Goal: Obtain resource: Obtain resource

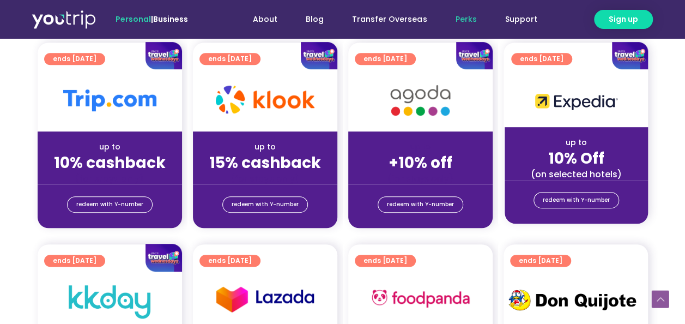
scroll to position [273, 0]
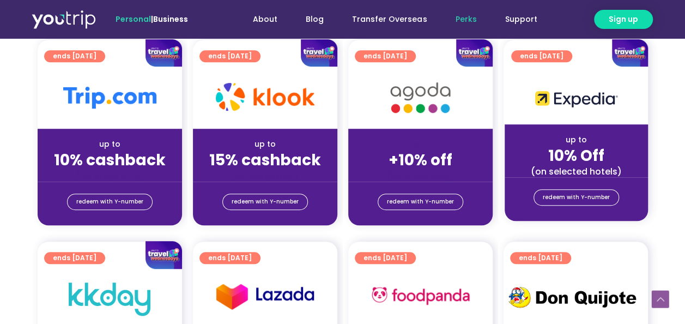
click at [402, 110] on img at bounding box center [420, 97] width 87 height 45
click at [423, 198] on span "redeem with Y-number" at bounding box center [420, 201] width 67 height 15
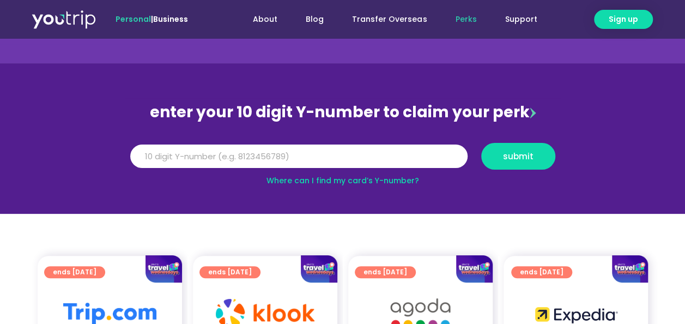
scroll to position [33, 0]
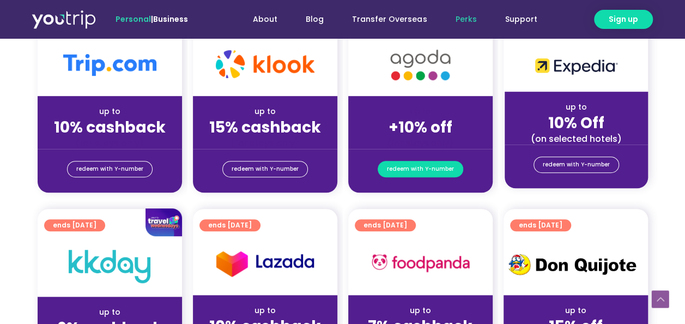
click at [407, 170] on span "redeem with Y-number" at bounding box center [420, 168] width 67 height 15
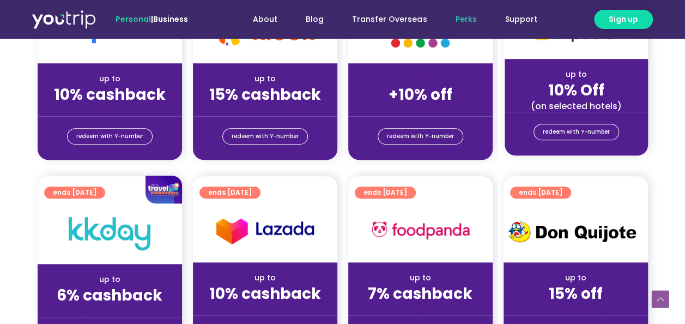
scroll to position [229, 0]
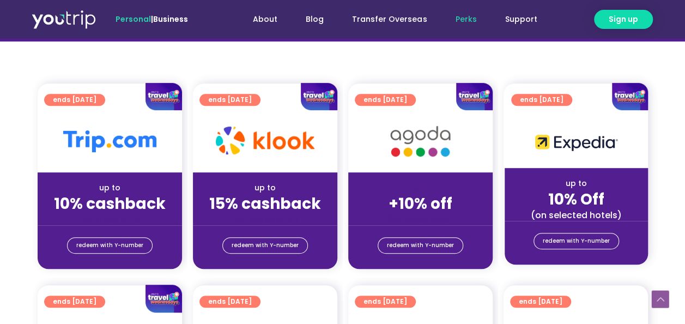
click at [394, 100] on div at bounding box center [420, 97] width 144 height 28
click at [473, 96] on img at bounding box center [474, 97] width 36 height 28
click at [392, 228] on div "redeem with Y-number" at bounding box center [420, 247] width 144 height 44
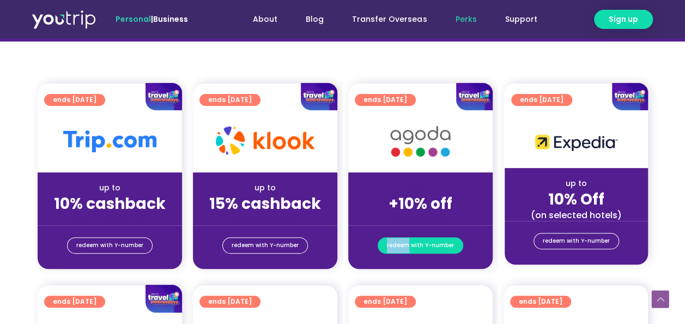
click at [422, 242] on span "redeem with Y-number" at bounding box center [420, 245] width 67 height 15
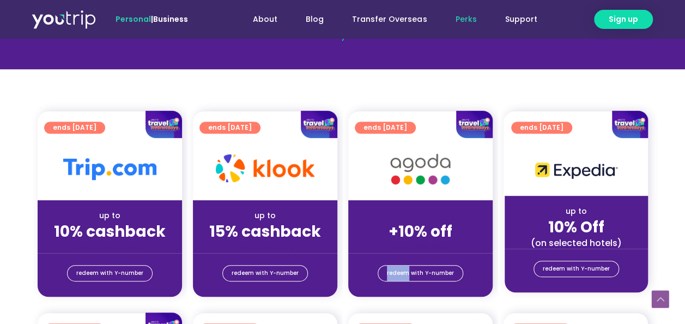
scroll to position [338, 0]
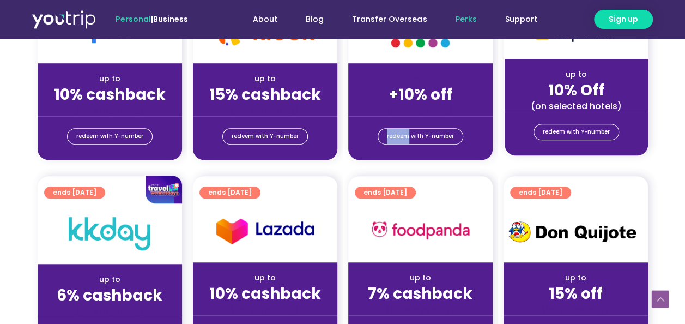
click at [390, 192] on span "ends [DATE]" at bounding box center [386, 192] width 44 height 12
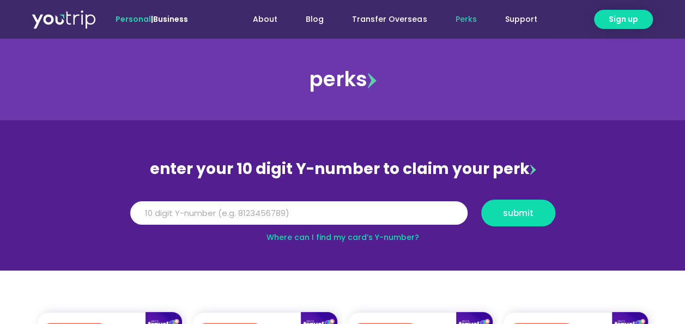
scroll to position [55, 0]
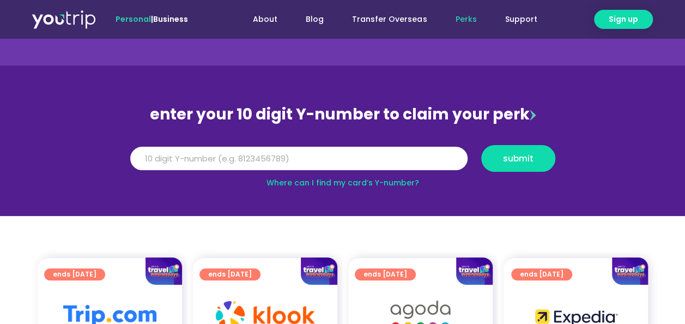
click at [342, 182] on link "Where can I find my card’s Y-number?" at bounding box center [343, 182] width 153 height 11
click at [307, 160] on input "Y Number" at bounding box center [298, 159] width 337 height 24
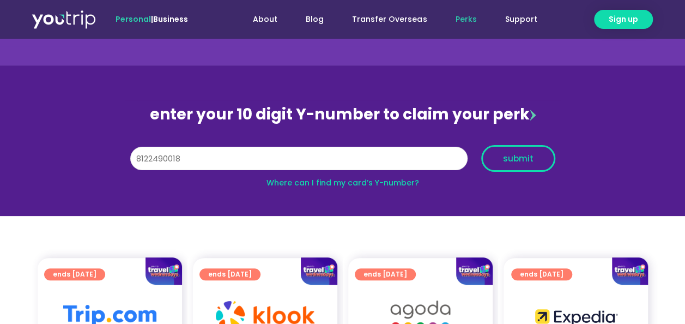
type input "8122490018"
click at [506, 152] on button "submit" at bounding box center [518, 158] width 74 height 27
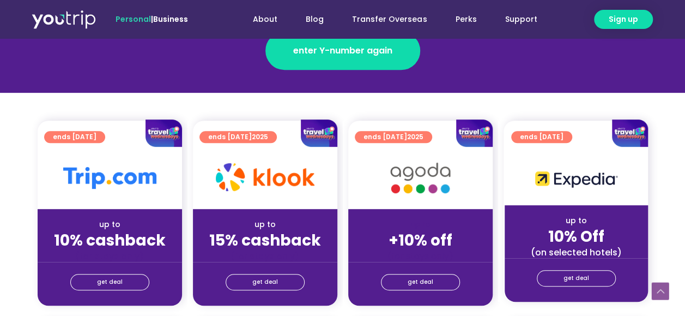
scroll to position [382, 0]
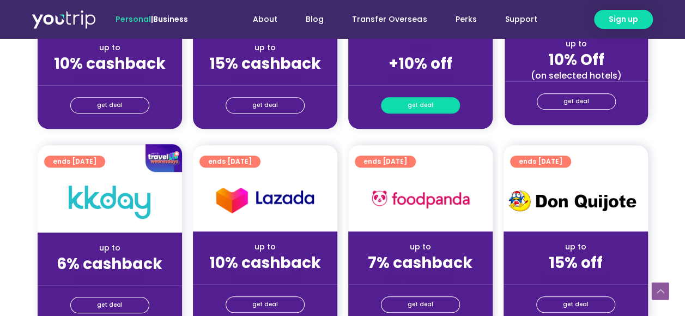
click at [426, 105] on span "get deal" at bounding box center [421, 105] width 26 height 15
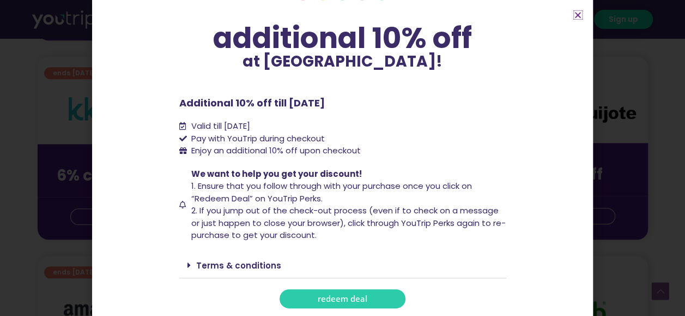
scroll to position [545, 0]
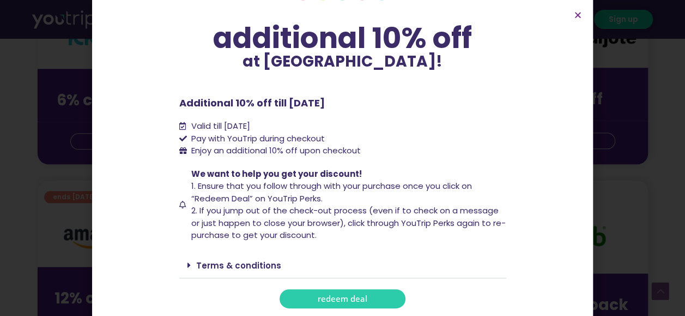
click at [329, 295] on span "redeem deal" at bounding box center [343, 298] width 50 height 8
